Goal: Task Accomplishment & Management: Manage account settings

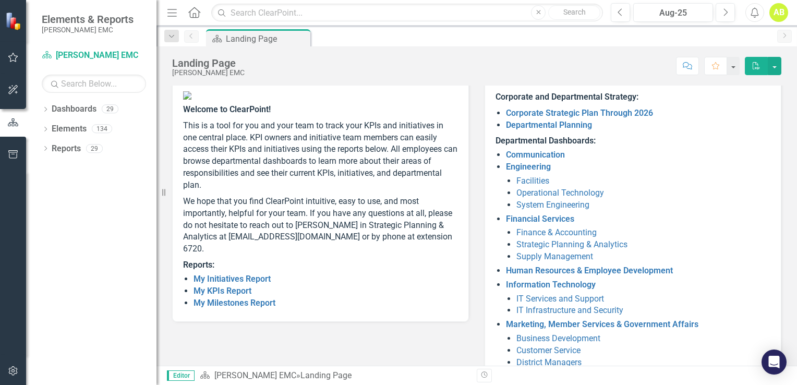
scroll to position [104, 0]
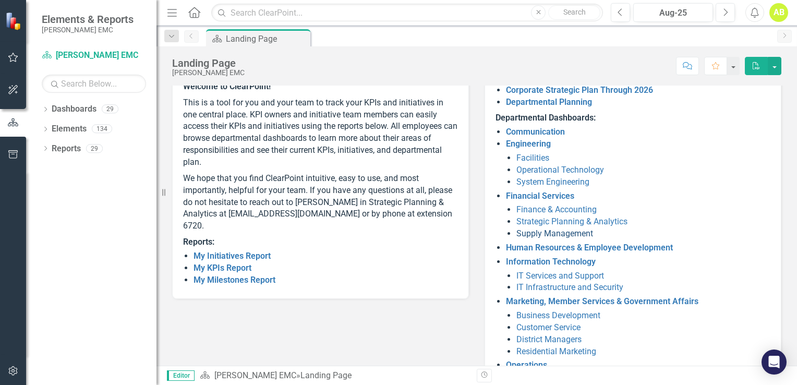
click at [528, 235] on link "Supply Management" at bounding box center [555, 234] width 77 height 10
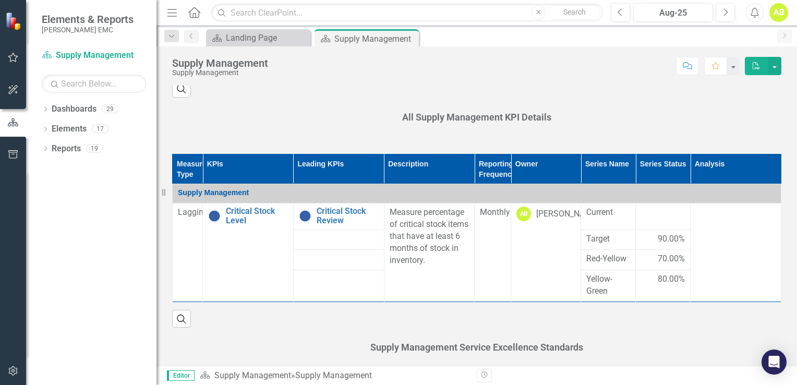
scroll to position [470, 0]
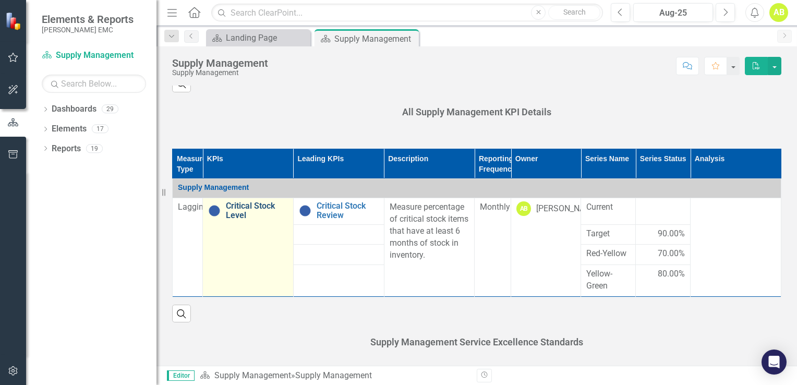
click at [253, 208] on link "Critical Stock Level" at bounding box center [257, 210] width 62 height 18
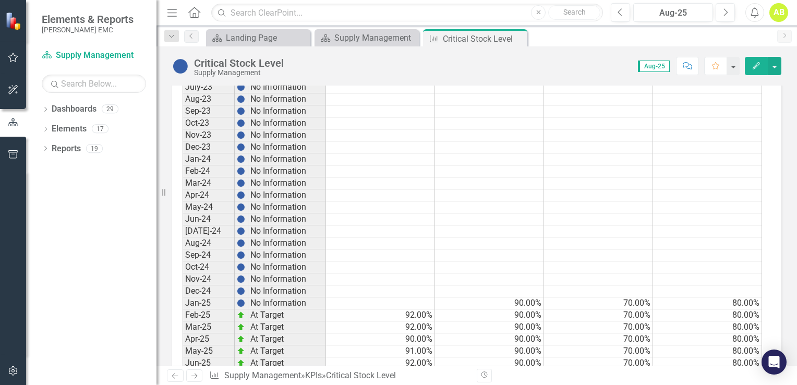
scroll to position [938, 0]
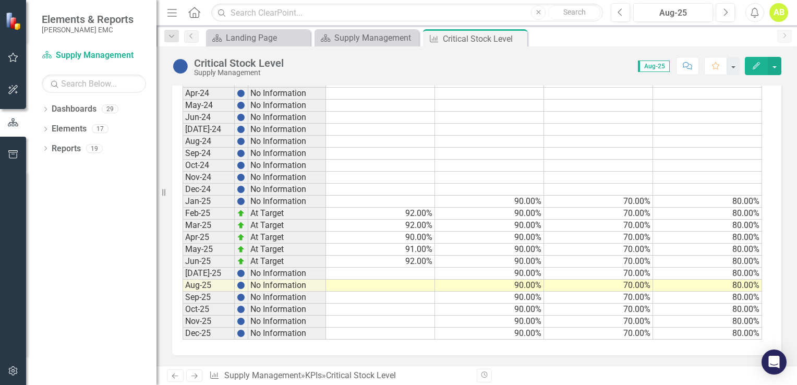
click at [413, 270] on td at bounding box center [380, 274] width 109 height 12
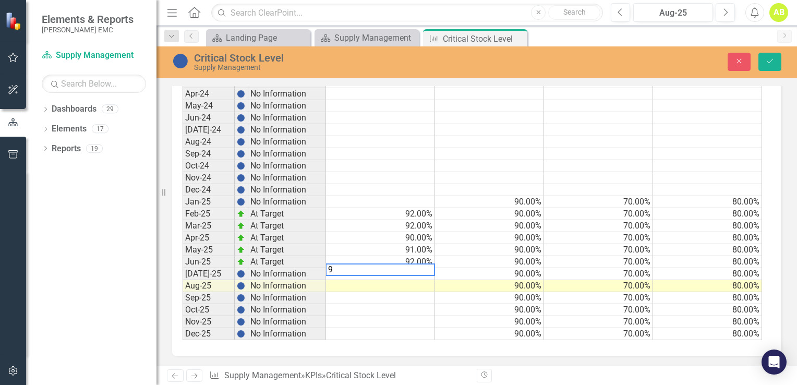
type textarea "90"
type textarea "92"
click at [771, 63] on icon "Save" at bounding box center [769, 60] width 9 height 7
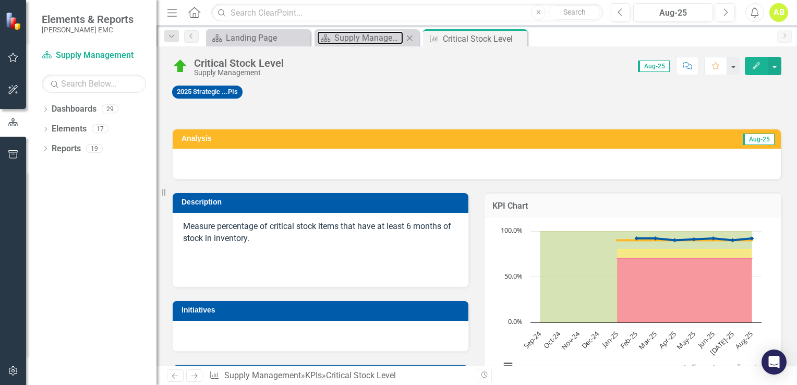
click at [375, 45] on div "Dashboard Supply Management Close" at bounding box center [367, 37] width 104 height 17
click at [378, 39] on div "Supply Management" at bounding box center [368, 37] width 69 height 13
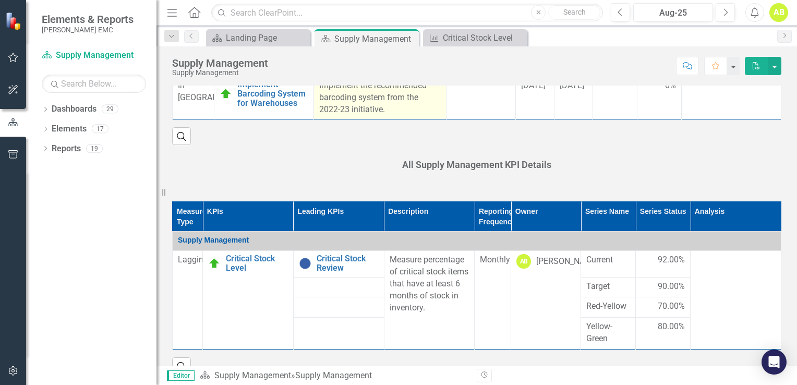
scroll to position [417, 0]
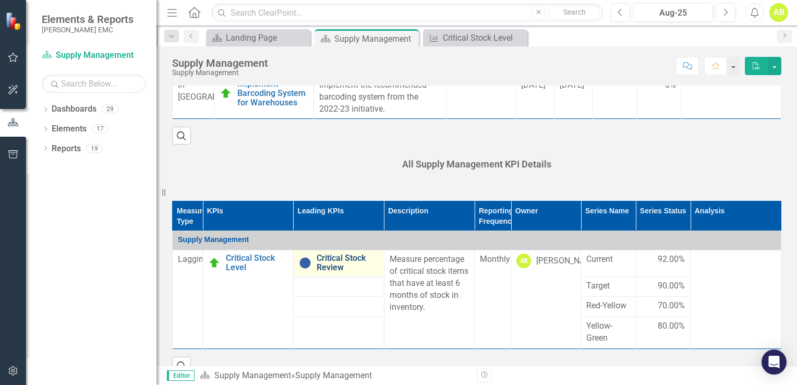
click at [332, 259] on link "Critical Stock Review" at bounding box center [348, 263] width 62 height 18
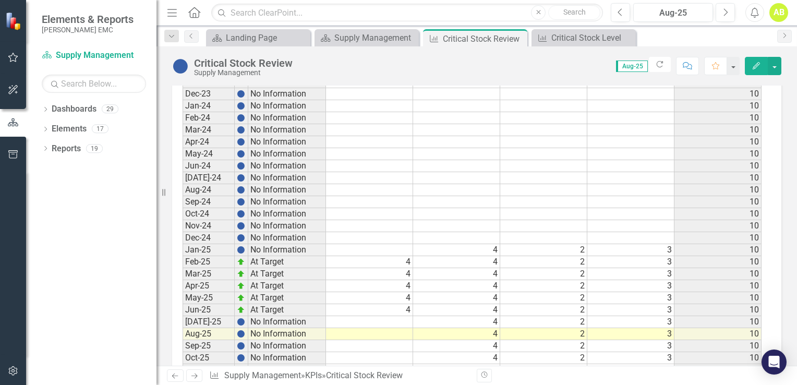
scroll to position [894, 0]
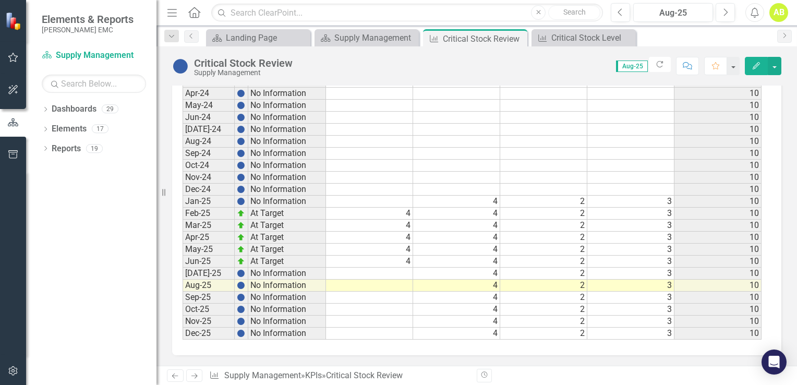
click at [364, 269] on td at bounding box center [369, 274] width 87 height 12
type textarea "4"
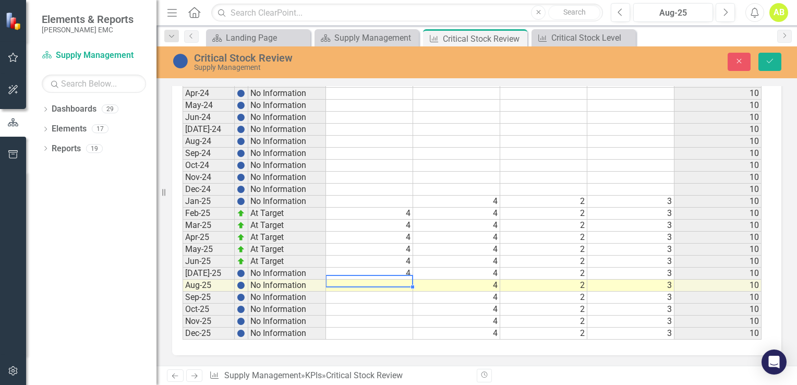
type textarea "4"
click at [771, 62] on icon "Save" at bounding box center [769, 60] width 9 height 7
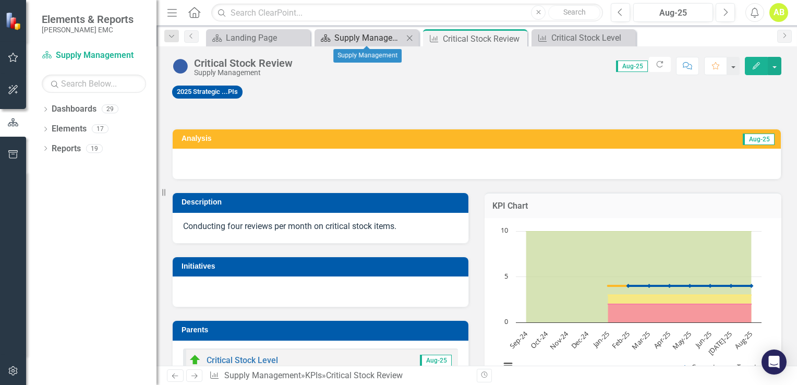
click at [371, 38] on div "Supply Management" at bounding box center [368, 37] width 69 height 13
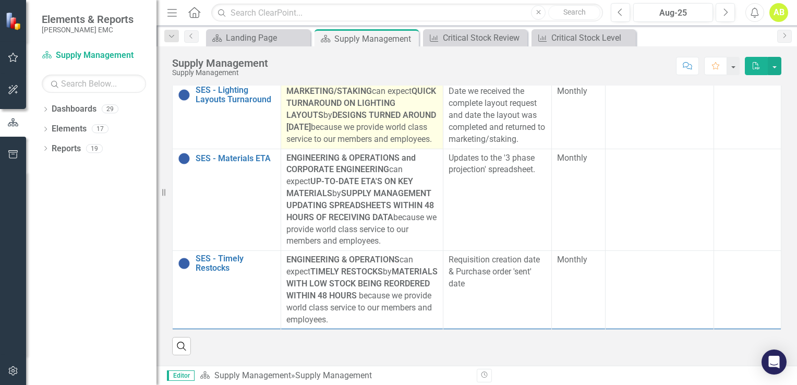
scroll to position [805, 0]
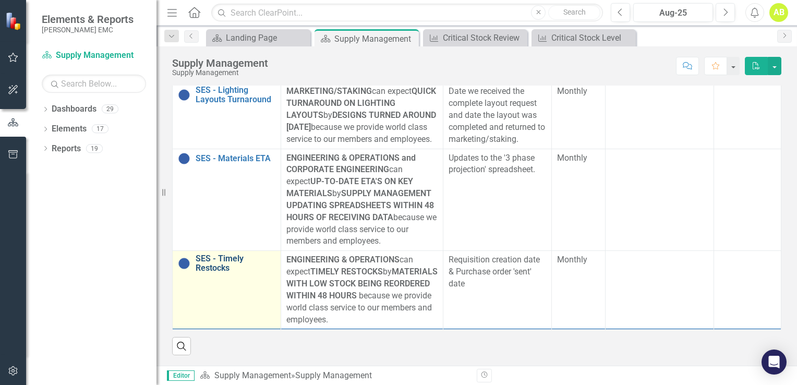
click at [214, 265] on link "SES - Timely Restocks" at bounding box center [236, 263] width 80 height 18
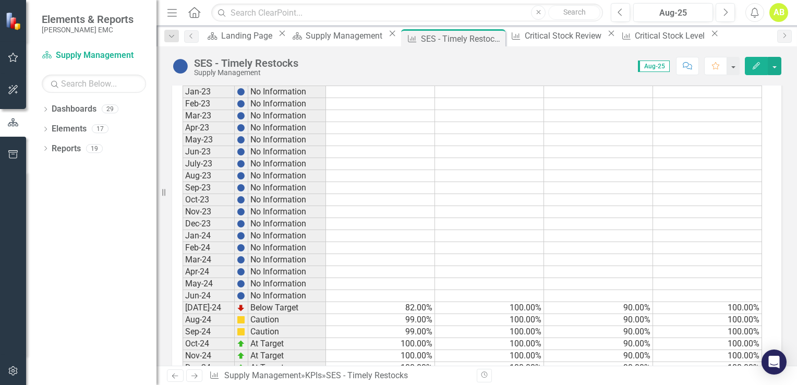
scroll to position [1133, 0]
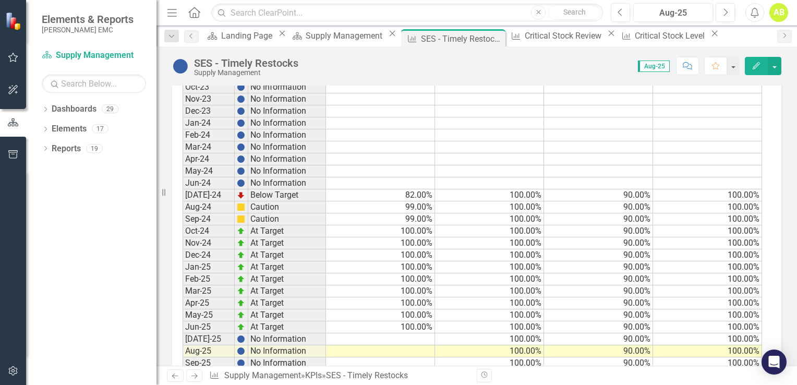
click at [424, 333] on td at bounding box center [380, 339] width 109 height 12
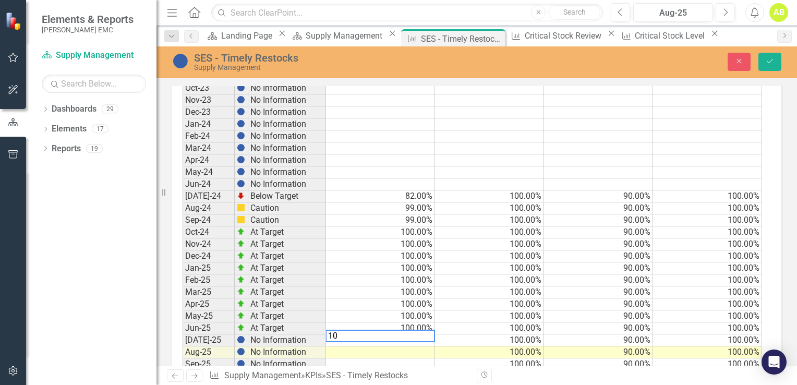
type textarea "100"
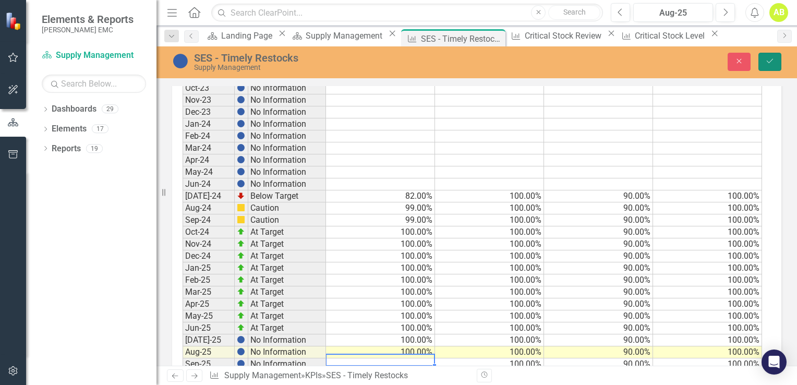
click at [774, 63] on button "Save" at bounding box center [770, 62] width 23 height 18
